Goal: Information Seeking & Learning: Learn about a topic

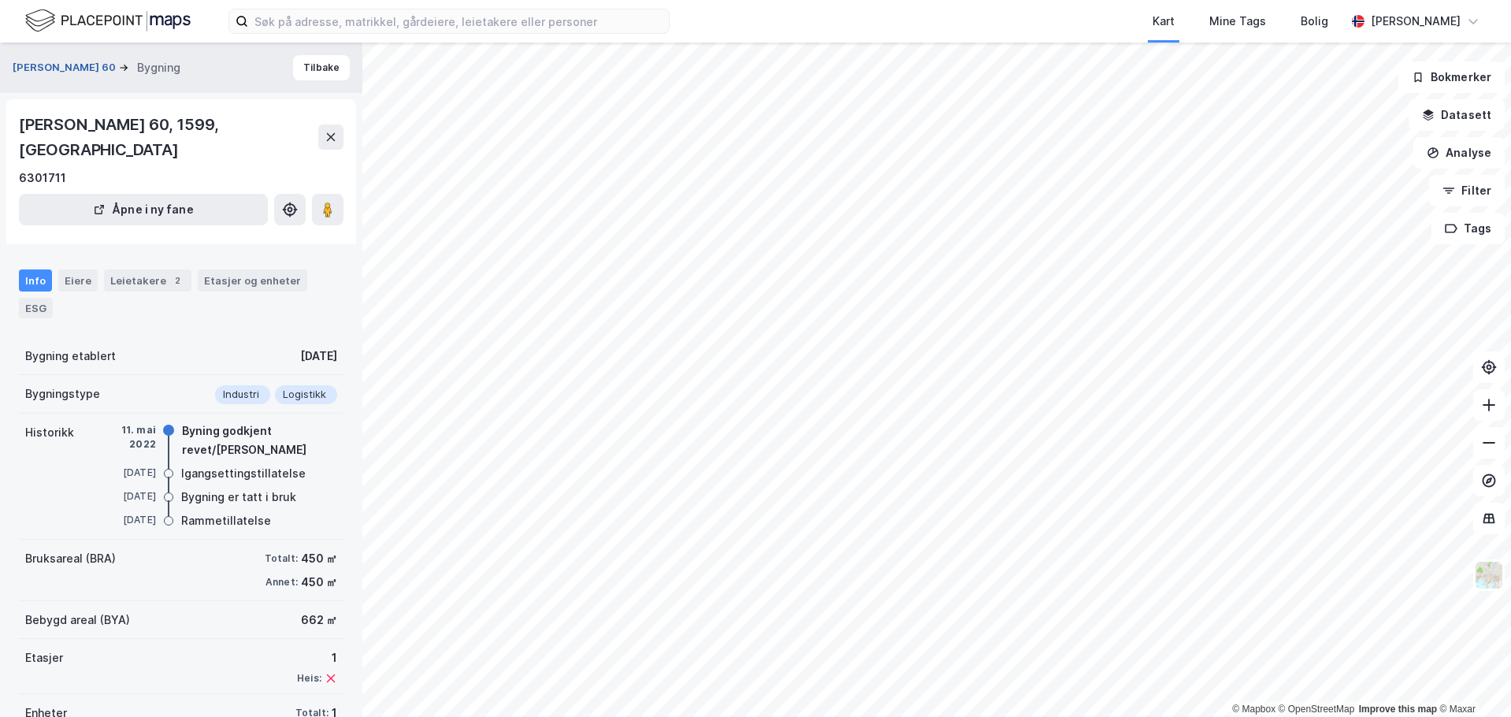
click at [44, 73] on button "[PERSON_NAME] 60" at bounding box center [66, 68] width 106 height 16
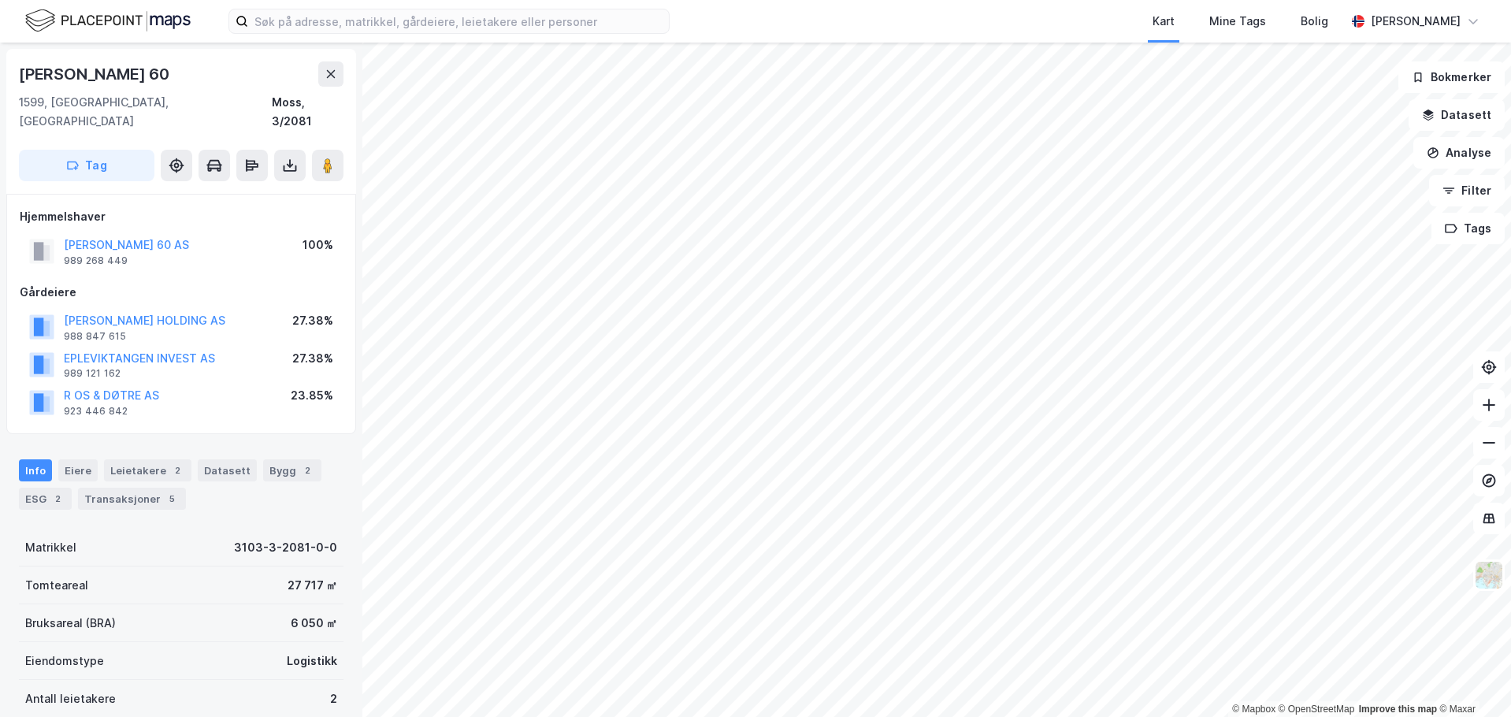
click at [50, 25] on img at bounding box center [107, 21] width 165 height 28
